Goal: Navigation & Orientation: Find specific page/section

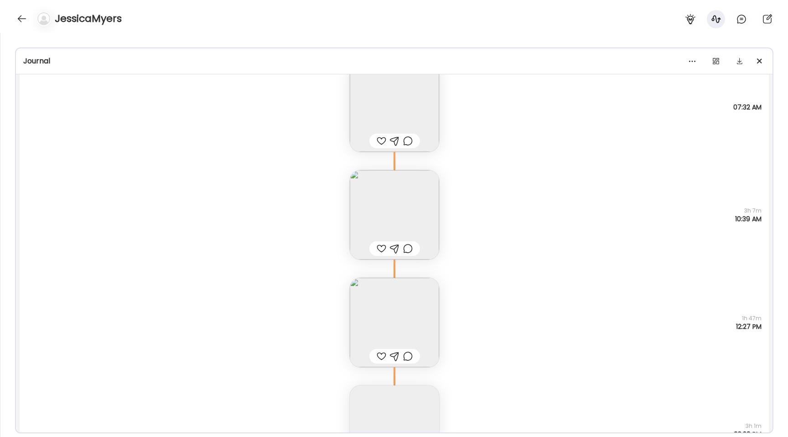
scroll to position [15840, 0]
click at [18, 21] on div at bounding box center [22, 18] width 15 height 15
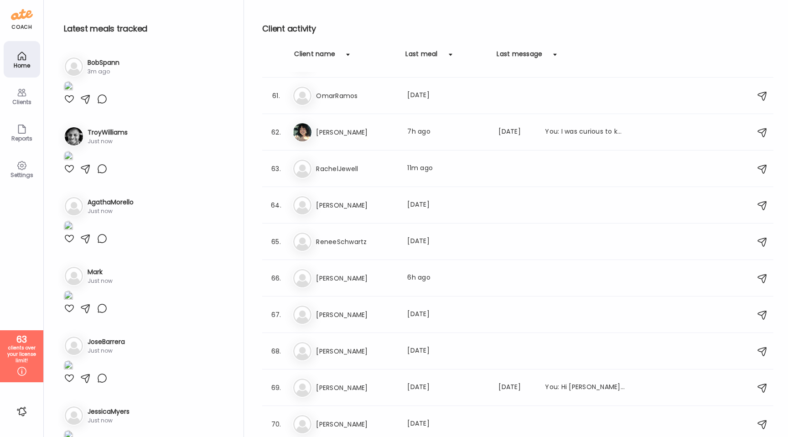
scroll to position [2169, 0]
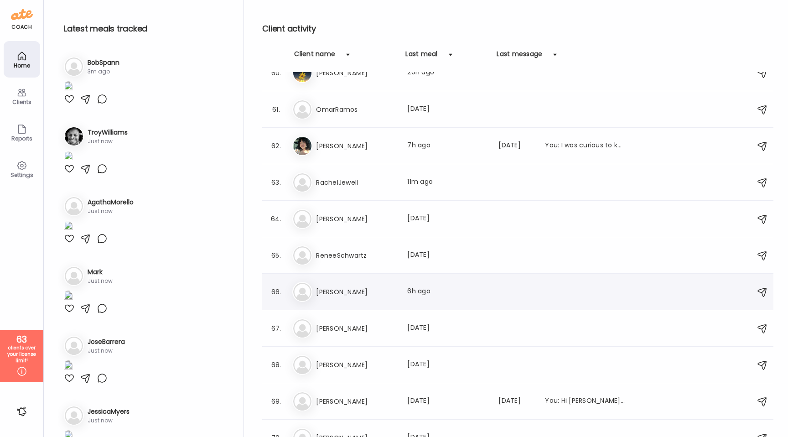
click at [358, 287] on h3 "[PERSON_NAME]" at bounding box center [356, 291] width 80 height 11
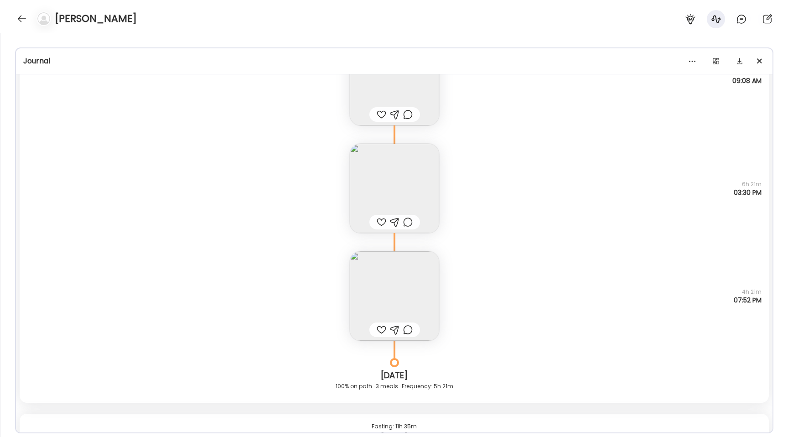
scroll to position [13412, 0]
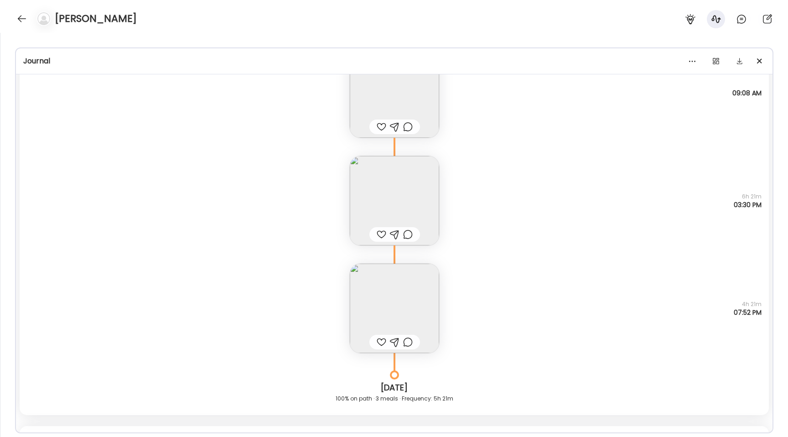
click at [368, 206] on img at bounding box center [394, 200] width 89 height 89
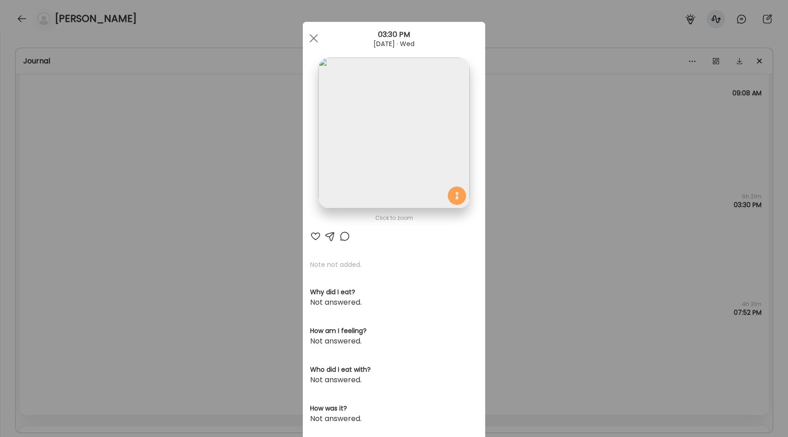
click at [352, 162] on img at bounding box center [393, 132] width 151 height 151
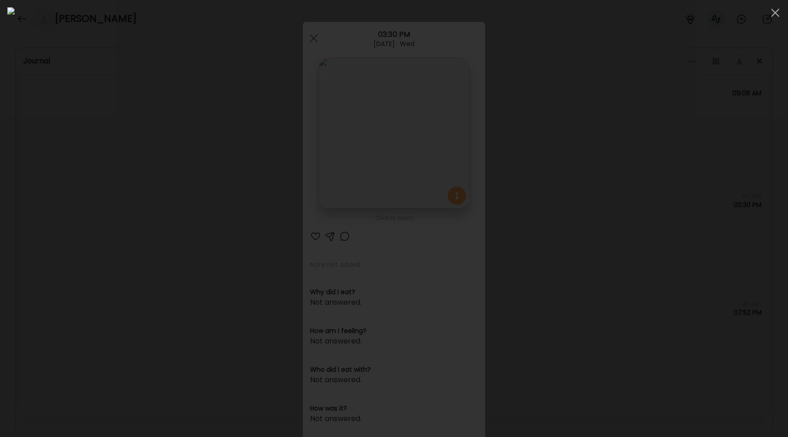
click at [44, 231] on div at bounding box center [393, 218] width 773 height 422
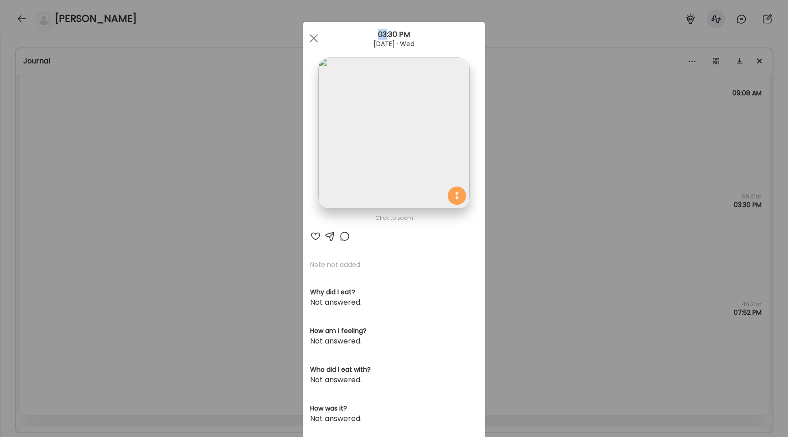
click at [44, 231] on div "Ate Coach Dashboard Wahoo! It’s official Take a moment to set up your Coach Pro…" at bounding box center [394, 218] width 788 height 437
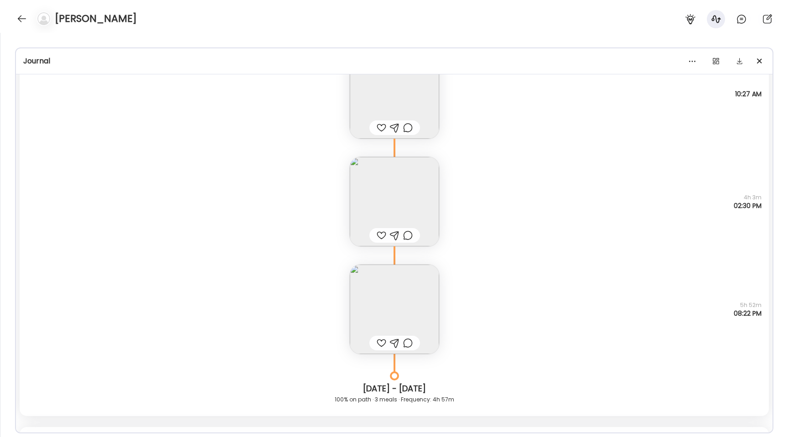
scroll to position [12966, 0]
click at [417, 311] on img at bounding box center [394, 313] width 89 height 89
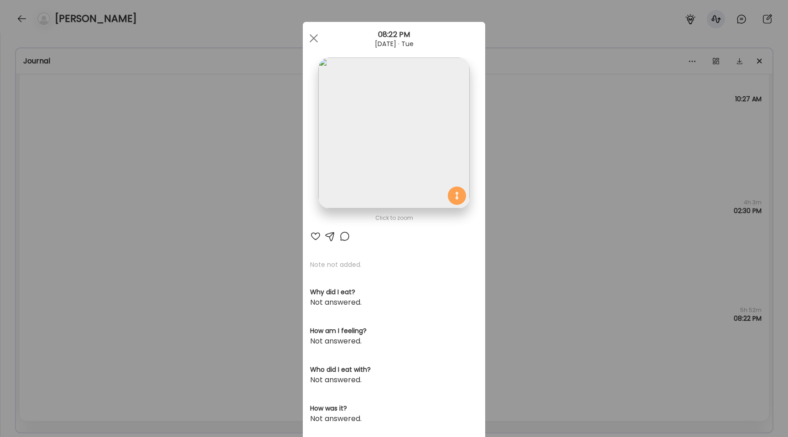
click at [362, 130] on img at bounding box center [393, 132] width 151 height 151
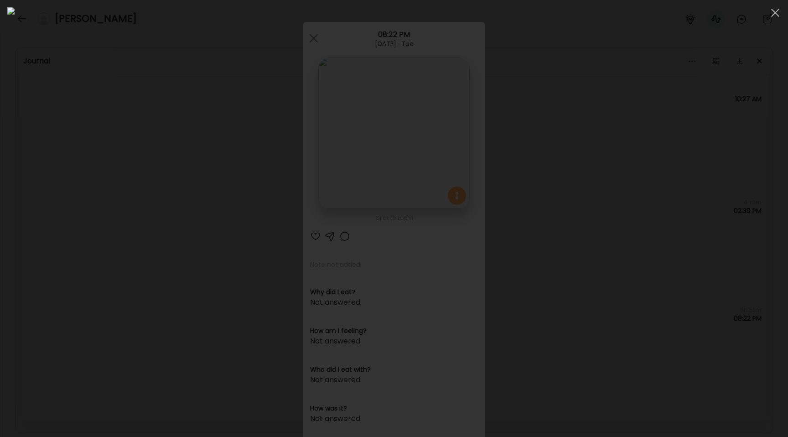
click at [48, 133] on div at bounding box center [393, 218] width 773 height 422
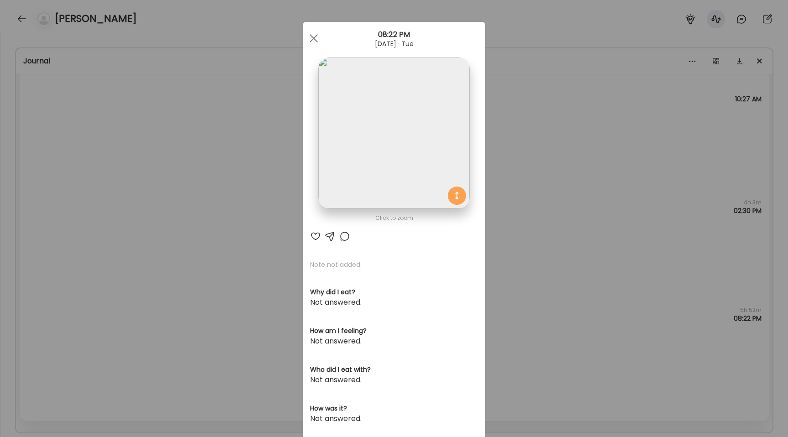
click at [114, 173] on div "Ate Coach Dashboard Wahoo! It’s official Take a moment to set up your Coach Pro…" at bounding box center [394, 218] width 788 height 437
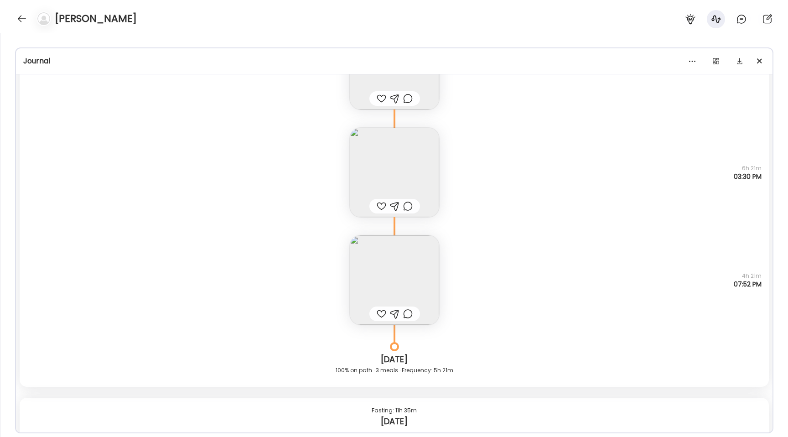
scroll to position [13331, 0]
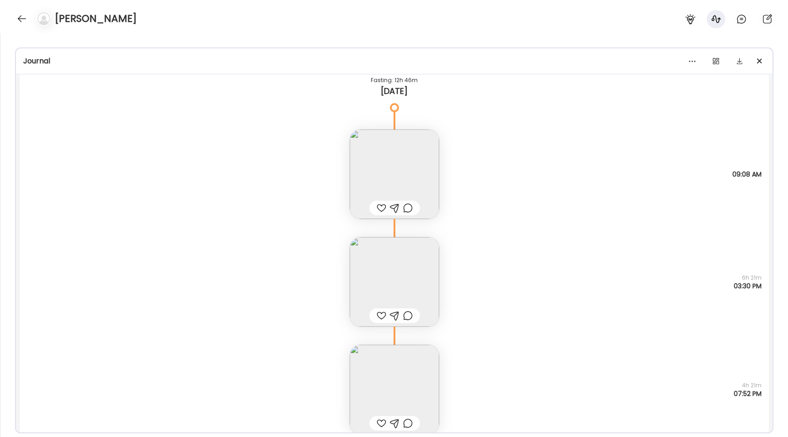
click at [388, 280] on img at bounding box center [394, 281] width 89 height 89
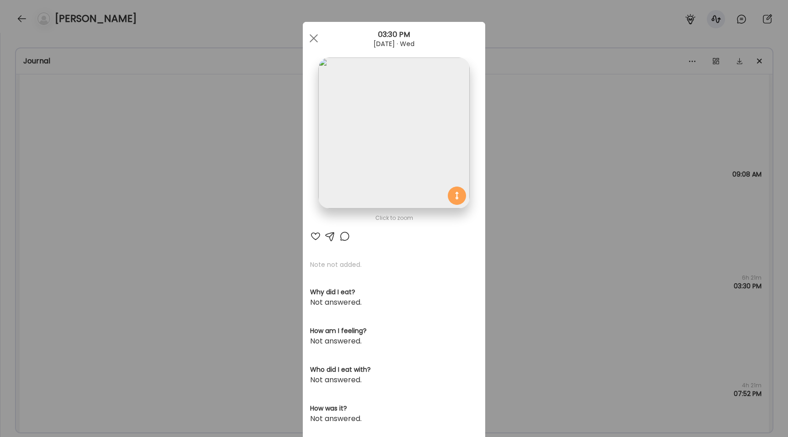
click at [364, 165] on img at bounding box center [393, 132] width 151 height 151
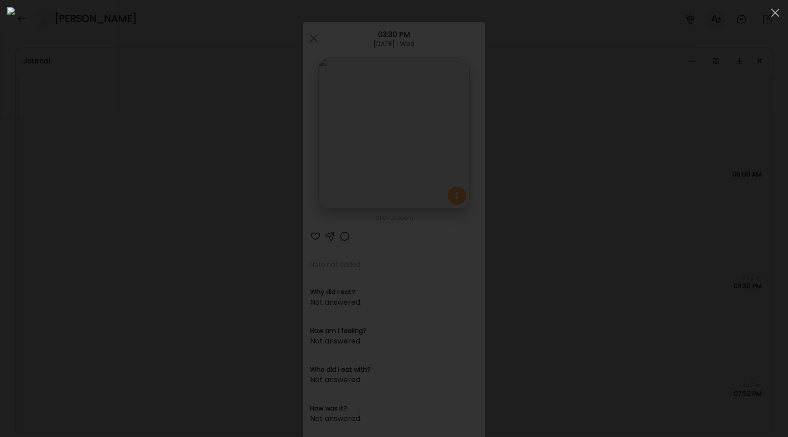
click at [106, 161] on div at bounding box center [393, 218] width 773 height 422
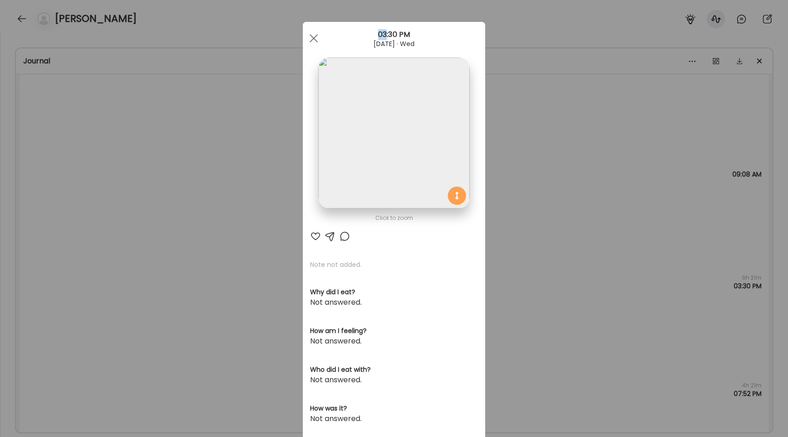
click at [106, 161] on div "Ate Coach Dashboard Wahoo! It’s official Take a moment to set up your Coach Pro…" at bounding box center [394, 218] width 788 height 437
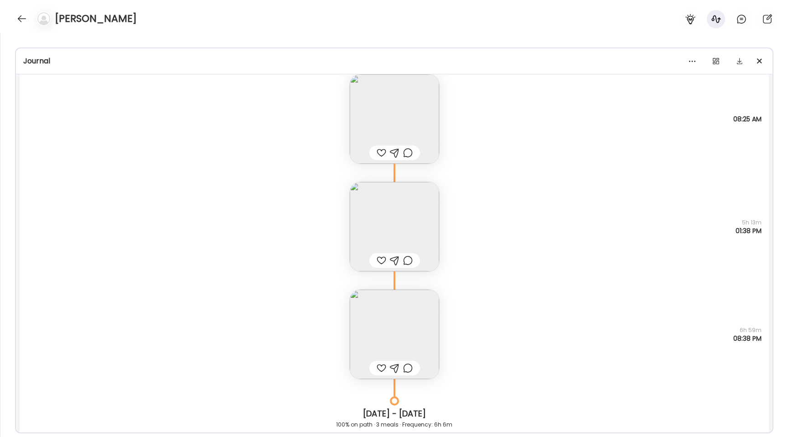
scroll to position [10769, 0]
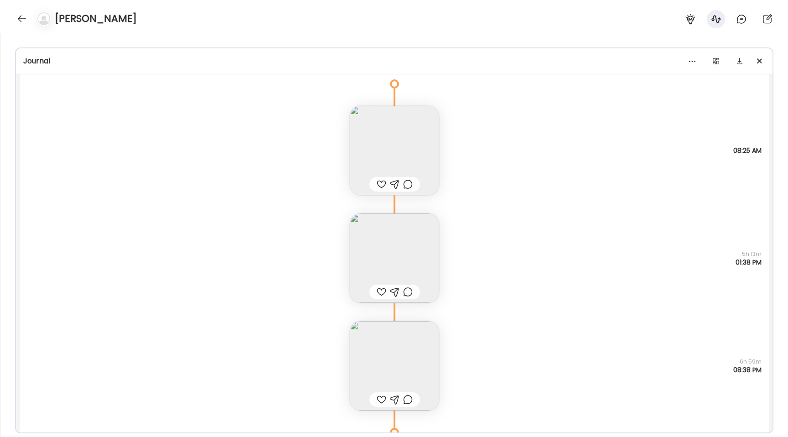
click at [361, 357] on img at bounding box center [394, 365] width 89 height 89
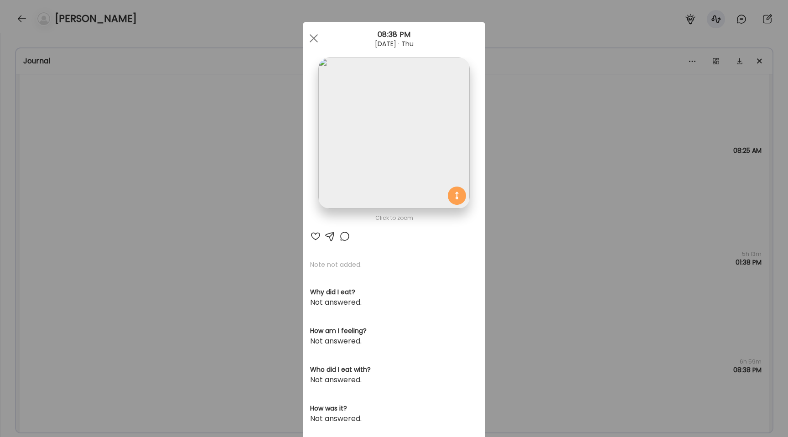
click at [360, 187] on img at bounding box center [393, 132] width 151 height 151
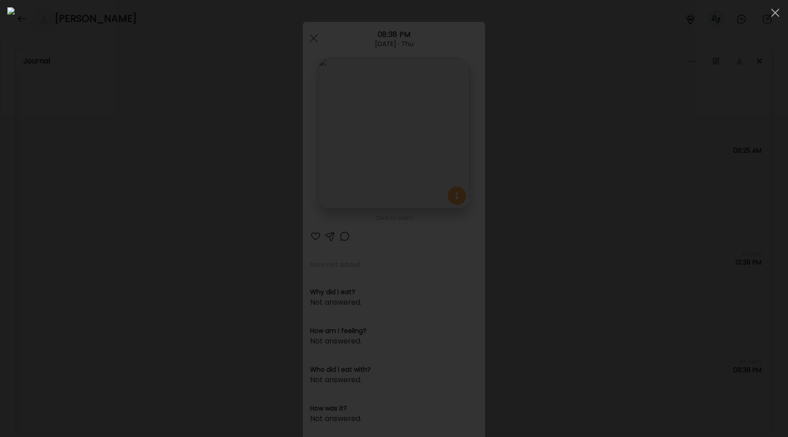
click at [89, 180] on div at bounding box center [393, 218] width 773 height 422
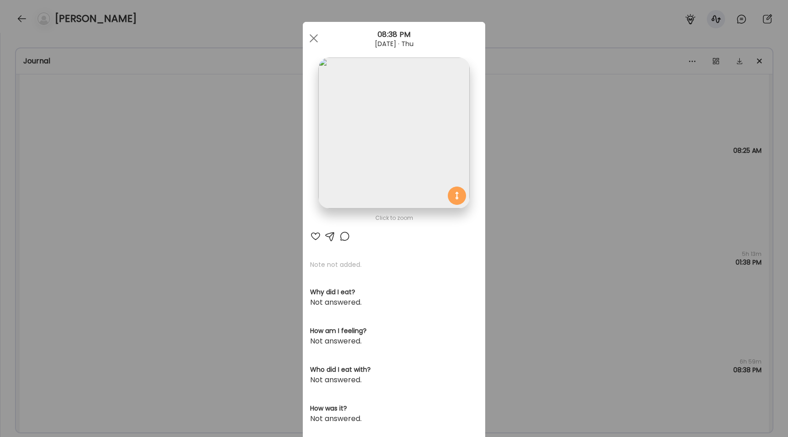
click at [360, 160] on img at bounding box center [393, 132] width 151 height 151
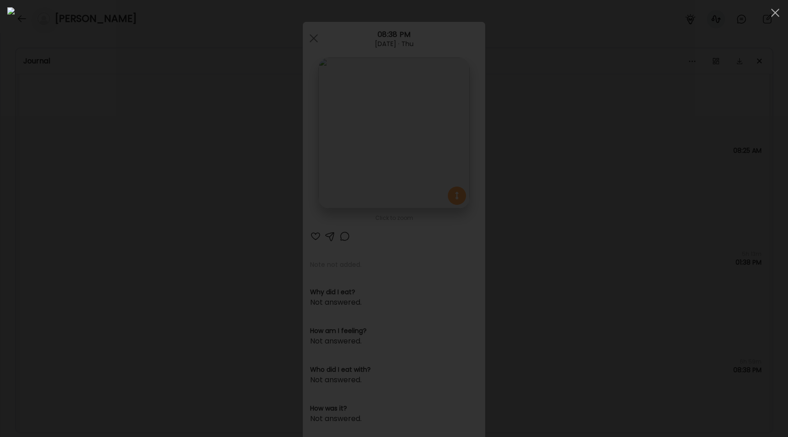
click at [301, 299] on img at bounding box center [393, 218] width 773 height 422
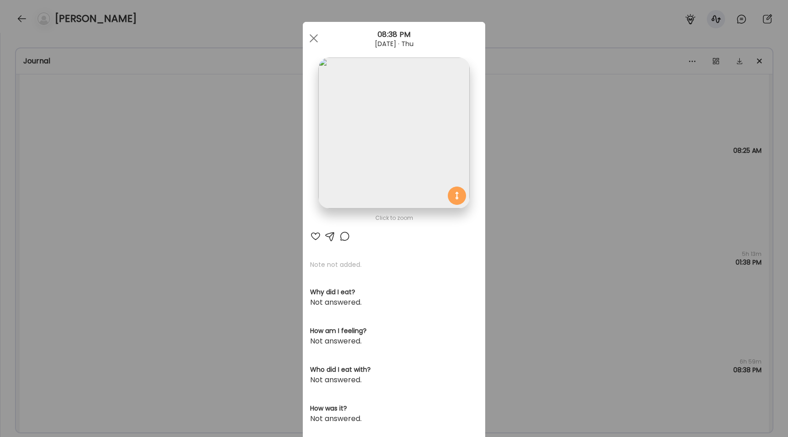
click at [388, 139] on img at bounding box center [393, 132] width 151 height 151
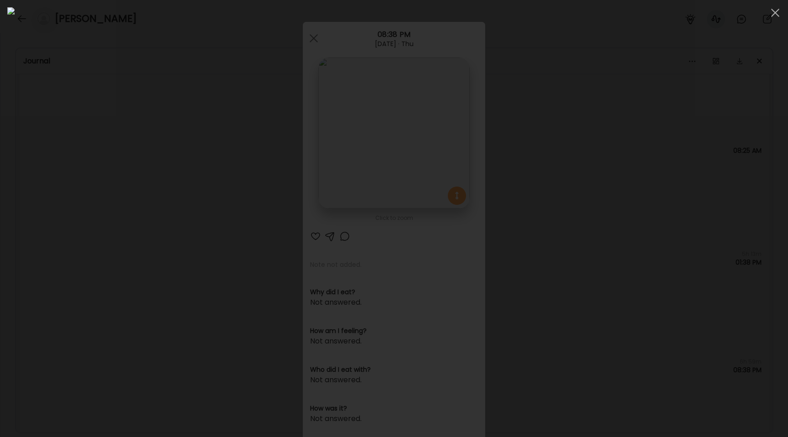
click at [100, 161] on div at bounding box center [393, 218] width 773 height 422
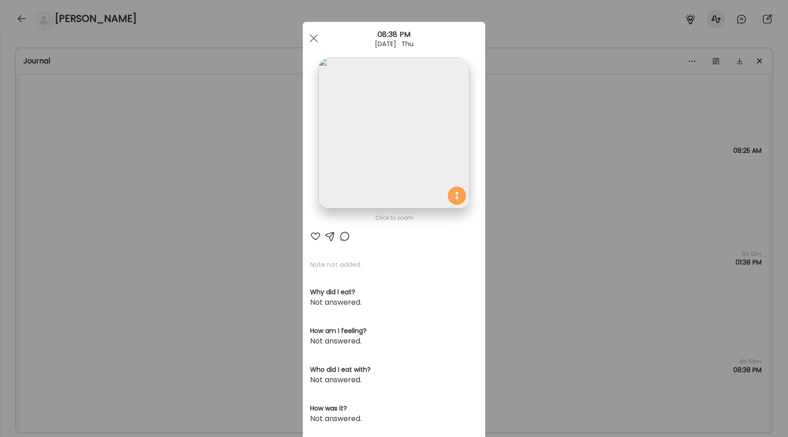
click at [344, 168] on img at bounding box center [393, 132] width 151 height 151
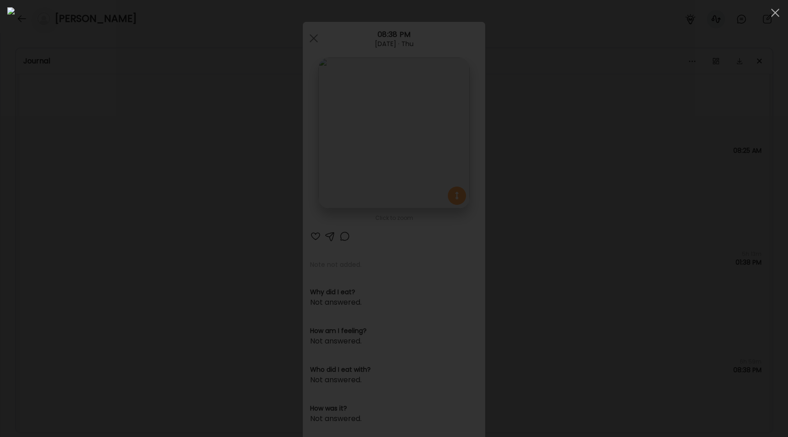
click at [107, 208] on div at bounding box center [393, 218] width 773 height 422
click at [107, 208] on div "Ate Coach Dashboard Wahoo! It’s official Take a moment to set up your Coach Pro…" at bounding box center [394, 218] width 788 height 437
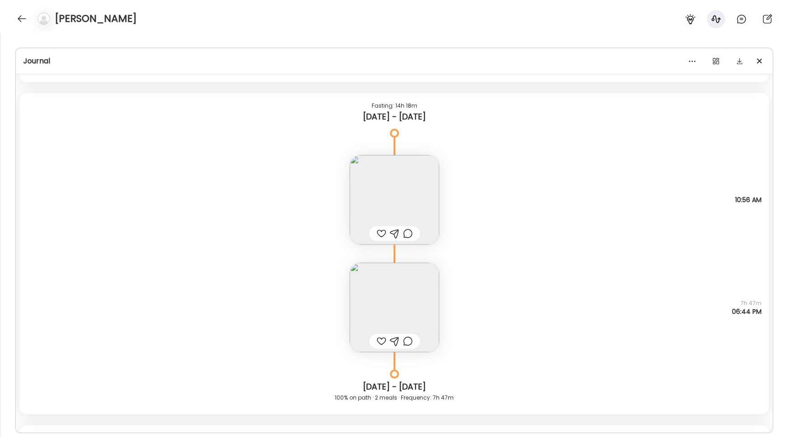
scroll to position [11166, 0]
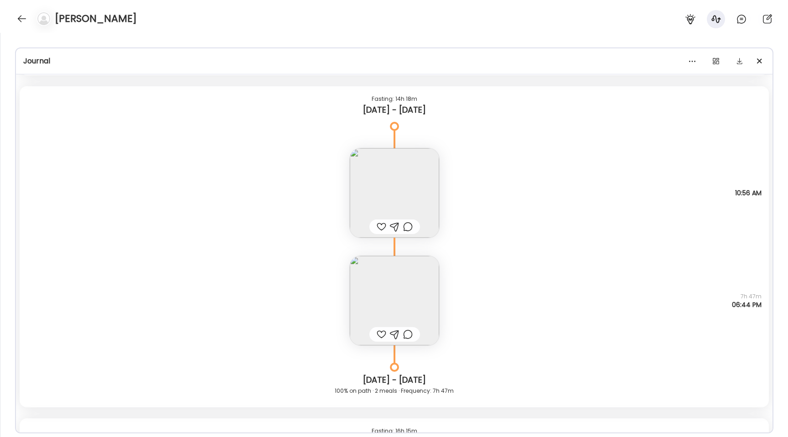
click at [361, 194] on img at bounding box center [394, 192] width 89 height 89
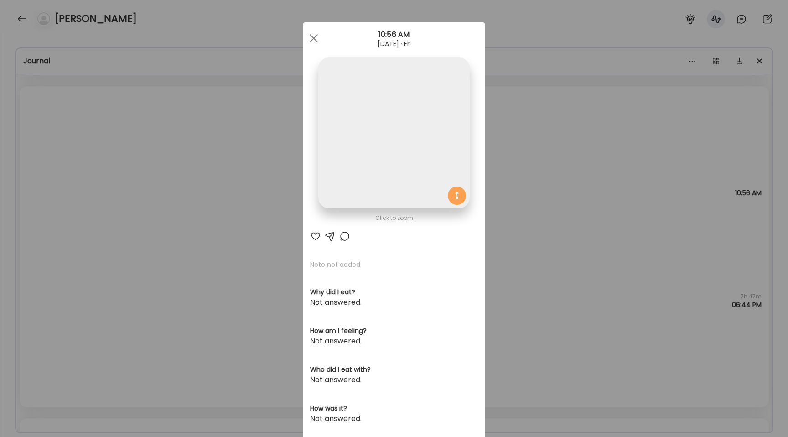
click at [375, 159] on img at bounding box center [393, 132] width 151 height 151
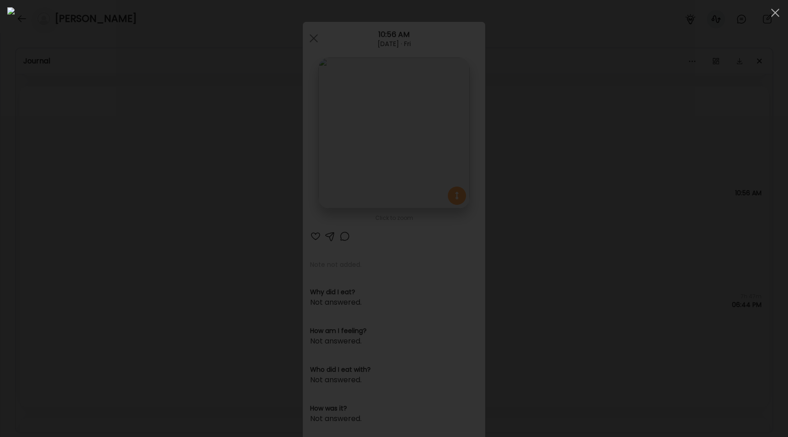
click at [89, 197] on div at bounding box center [393, 218] width 773 height 422
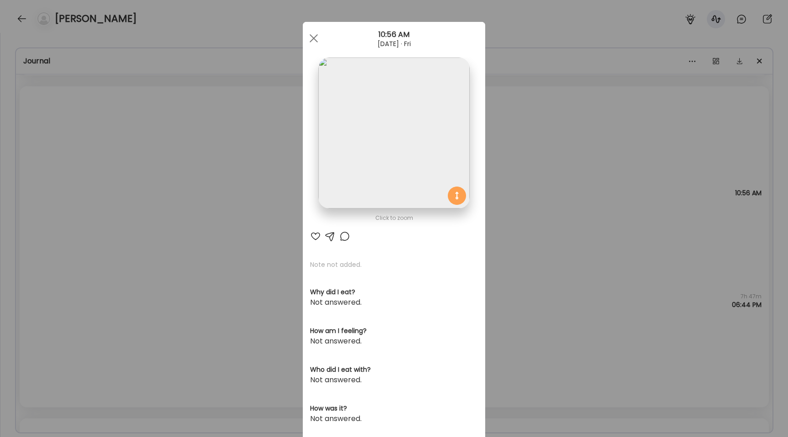
click at [89, 197] on div "Ate Coach Dashboard Wahoo! It’s official Take a moment to set up your Coach Pro…" at bounding box center [394, 218] width 788 height 437
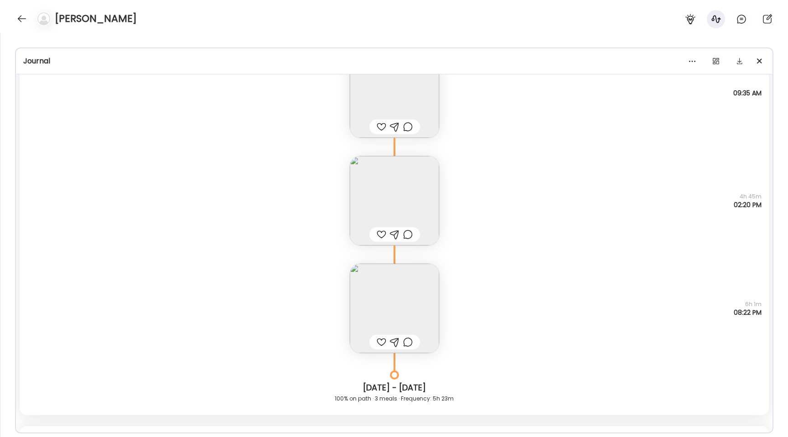
scroll to position [7140, 0]
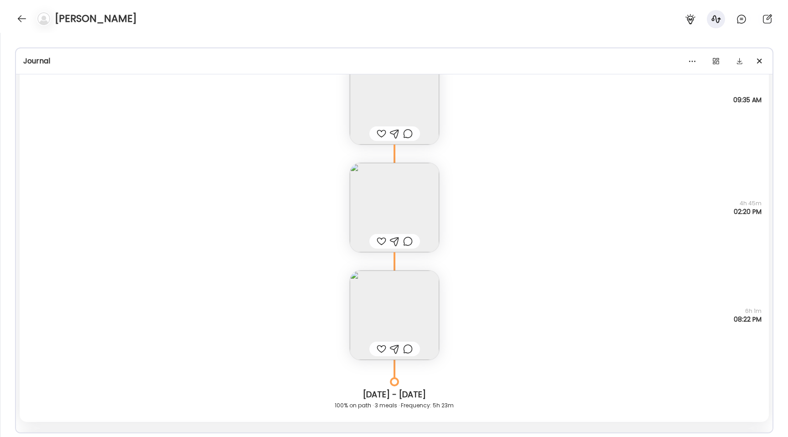
click at [350, 176] on img at bounding box center [394, 207] width 89 height 89
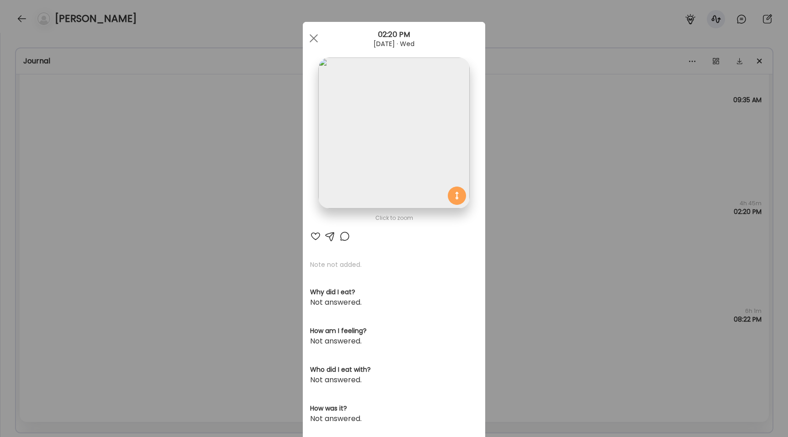
click at [338, 114] on img at bounding box center [393, 132] width 151 height 151
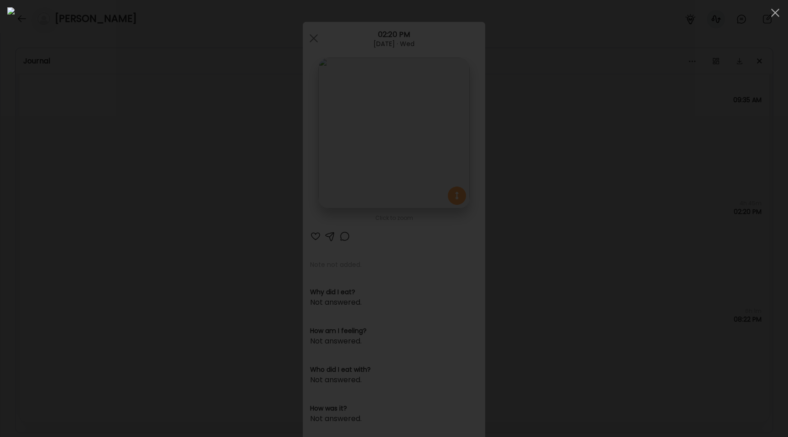
click at [121, 176] on div at bounding box center [393, 218] width 773 height 422
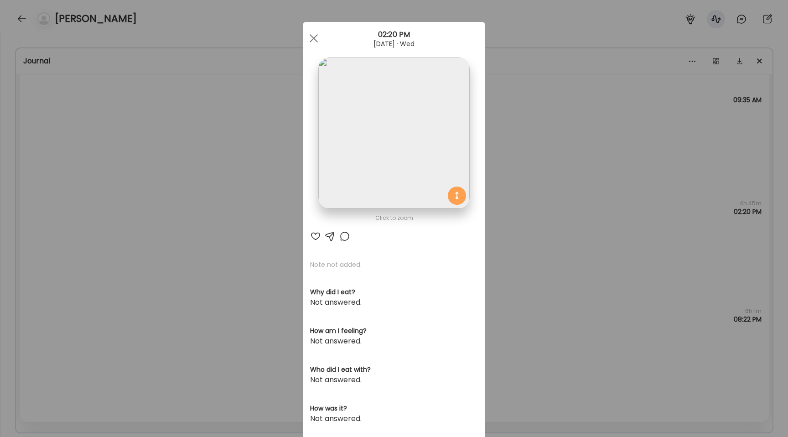
click at [184, 212] on div "Ate Coach Dashboard Wahoo! It’s official Take a moment to set up your Coach Pro…" at bounding box center [394, 218] width 788 height 437
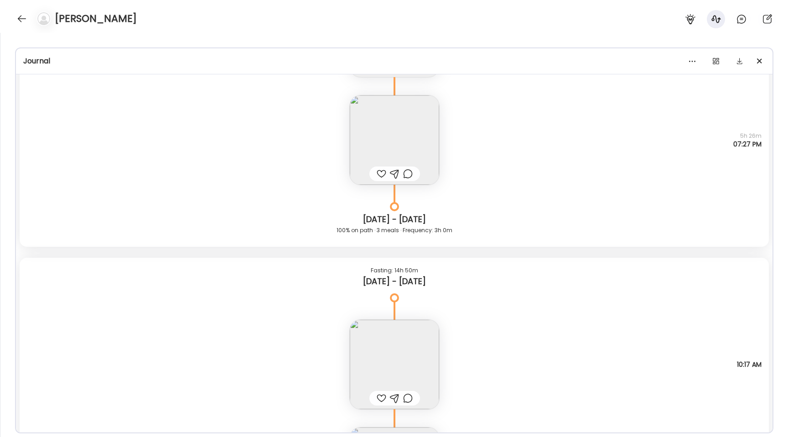
scroll to position [2486, 0]
